Goal: Find specific page/section: Find specific page/section

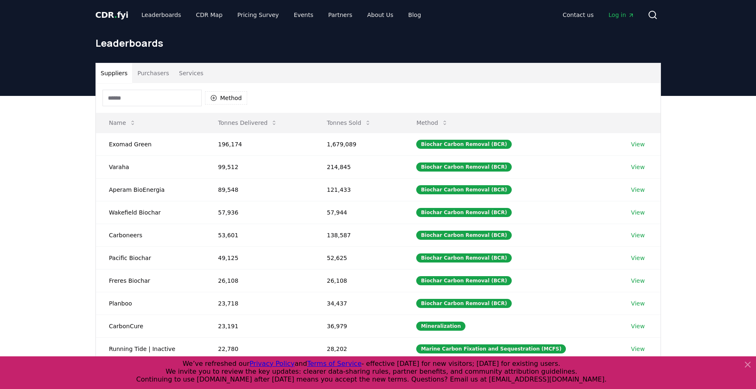
click at [703, 193] on div "Suppliers Purchasers Services Method Name Tonnes Delivered Tonnes Sold Method E…" at bounding box center [378, 261] width 756 height 331
click at [150, 14] on link "Leaderboards" at bounding box center [161, 14] width 53 height 15
click at [129, 144] on td "Exomad Green" at bounding box center [150, 144] width 109 height 23
click at [635, 143] on link "View" at bounding box center [638, 144] width 14 height 8
